Goal: Information Seeking & Learning: Learn about a topic

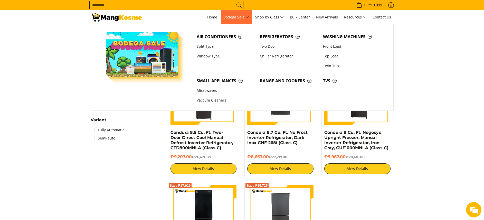
scroll to position [446, 0]
click at [219, 3] on input "Search..." at bounding box center [162, 5] width 145 height 8
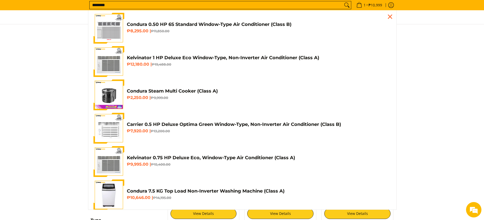
scroll to position [119, 0]
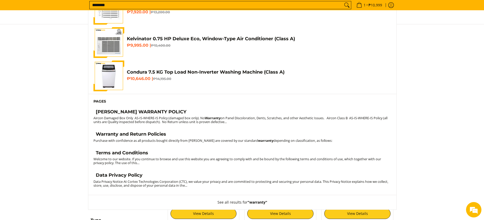
type input "********"
click at [165, 141] on small "Purchase with confidence as all products bought directly from Mang Kosme are co…" at bounding box center [212, 140] width 239 height 5
click at [170, 132] on link "Warranty and Return Policies" at bounding box center [242, 134] width 298 height 7
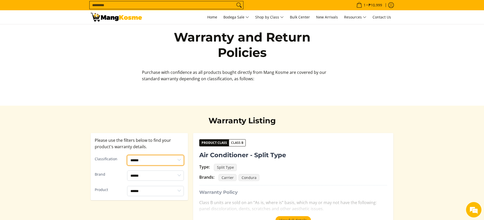
click at [176, 158] on select "****** ******* *******" at bounding box center [155, 160] width 57 height 10
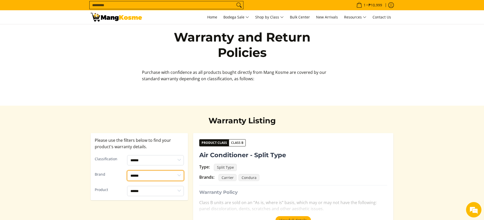
click at [166, 179] on select "**********" at bounding box center [155, 176] width 57 height 10
drag, startPoint x: 223, startPoint y: 95, endPoint x: 249, endPoint y: 101, distance: 26.2
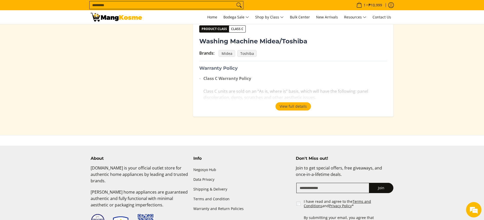
scroll to position [1135, 0]
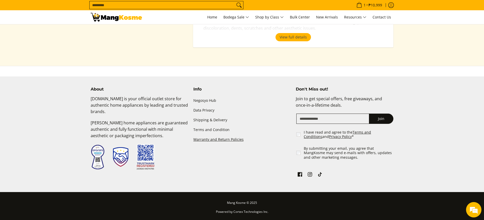
click at [226, 139] on link "Warranty and Return Policies" at bounding box center [242, 140] width 98 height 10
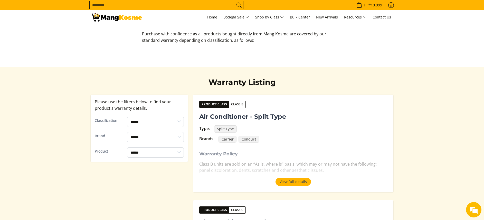
click at [240, 106] on span "Class B" at bounding box center [237, 104] width 16 height 5
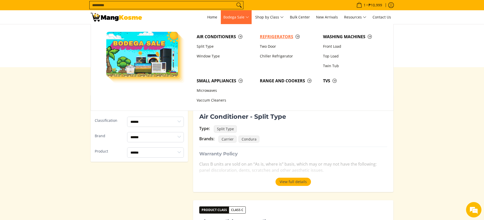
click at [266, 35] on span "Refrigerators" at bounding box center [289, 37] width 58 height 6
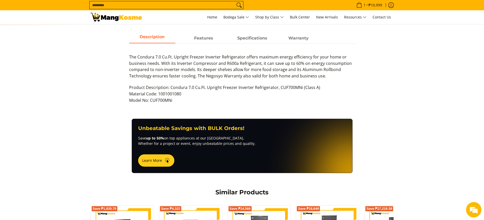
scroll to position [231, 0]
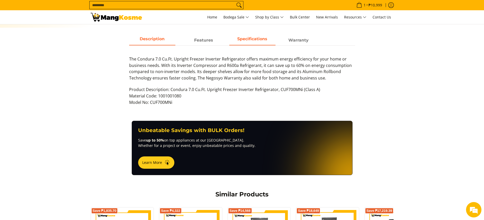
click at [253, 43] on span "Specifications" at bounding box center [252, 40] width 46 height 9
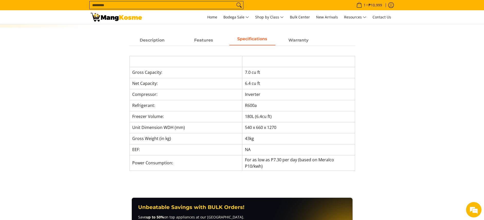
click at [200, 35] on div "Description Features Specifications Warranty" at bounding box center [242, 40] width 226 height 10
click at [203, 42] on span "Features" at bounding box center [203, 40] width 46 height 9
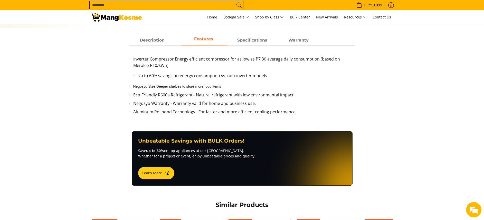
scroll to position [0, 0]
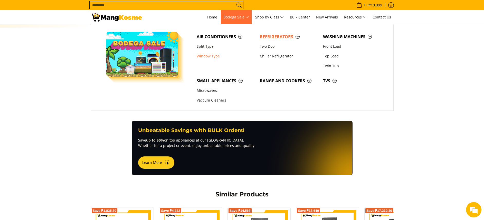
click at [208, 54] on link "Window Type" at bounding box center [225, 56] width 63 height 10
